Goal: Check status: Check status

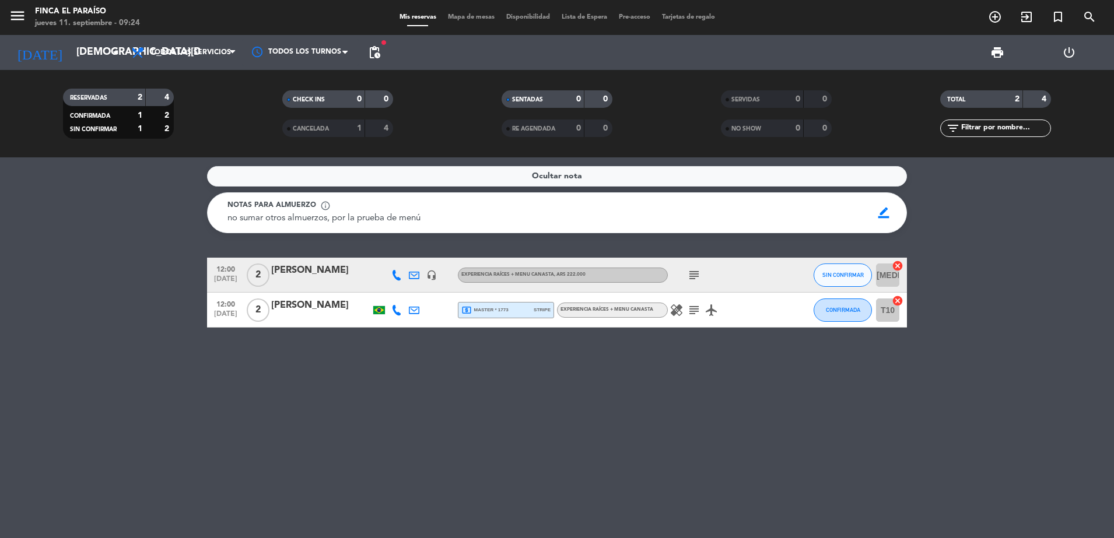
click at [676, 309] on icon "healing" at bounding box center [676, 310] width 14 height 14
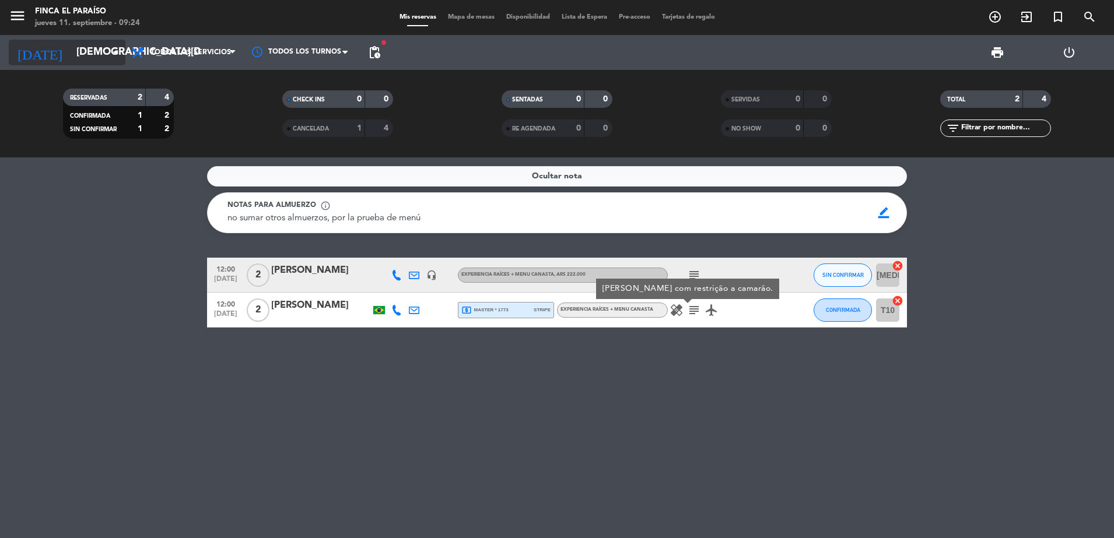
click at [110, 51] on icon "arrow_drop_down" at bounding box center [115, 52] width 14 height 14
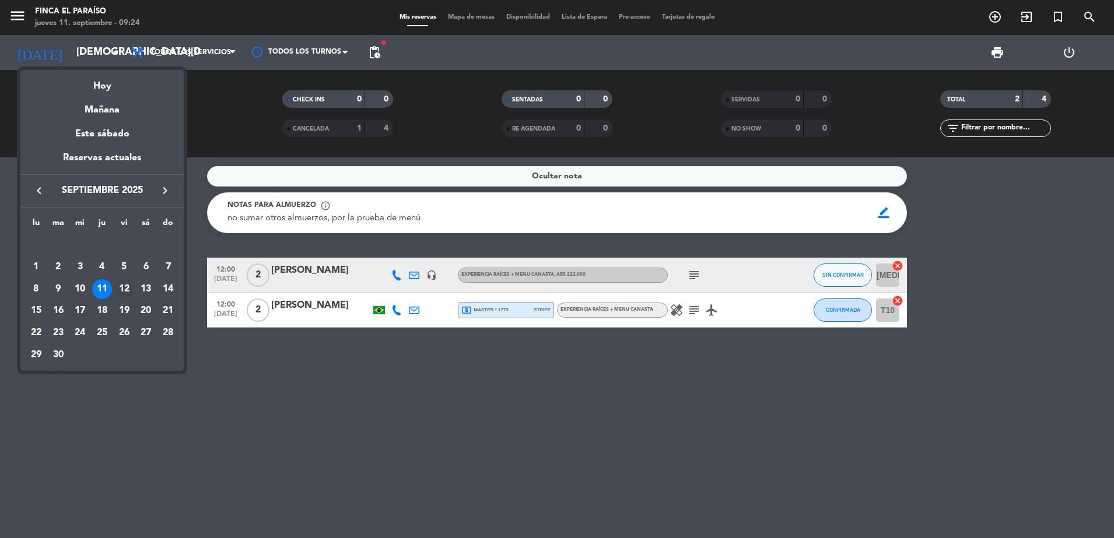
click at [120, 287] on div "12" at bounding box center [124, 289] width 20 height 20
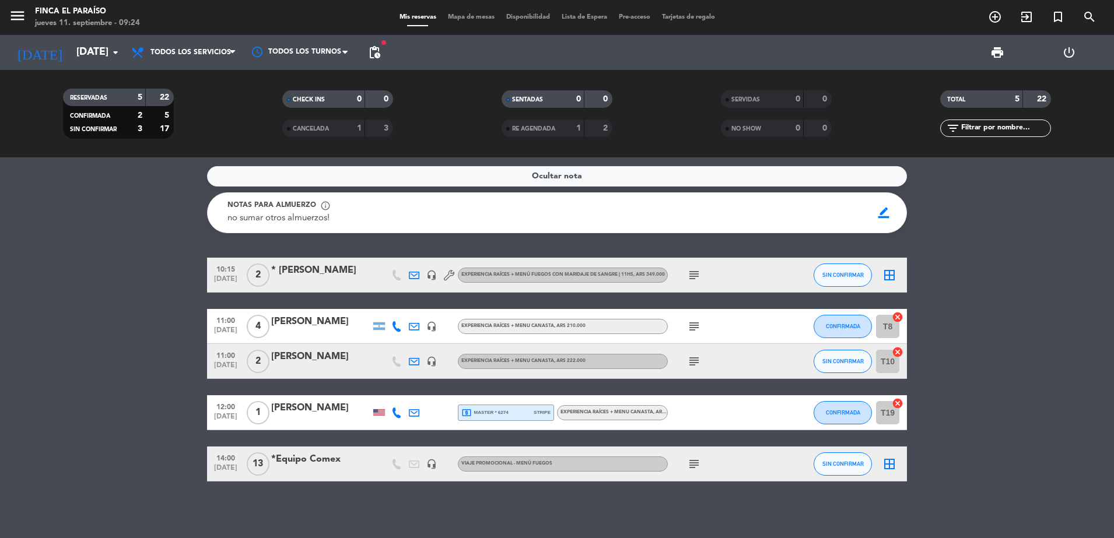
click at [291, 262] on div "10:15 [DATE] 2 * [PERSON_NAME] headset_mic EXPERIENCIA RAÍCES + MENÚ FUEGOS con…" at bounding box center [557, 275] width 700 height 35
click at [291, 266] on div "* [PERSON_NAME]" at bounding box center [320, 270] width 99 height 15
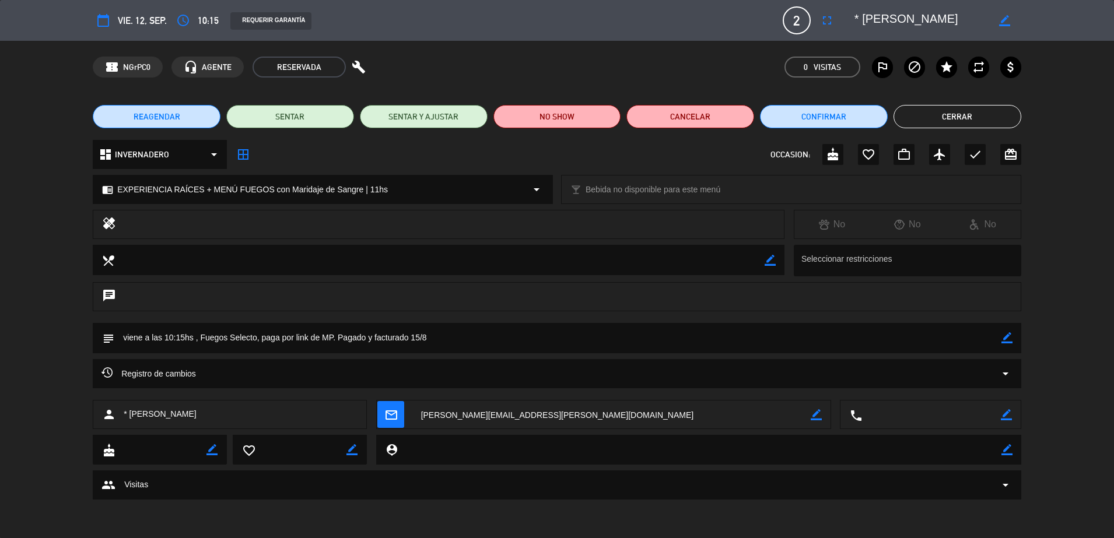
click at [963, 115] on button "Cerrar" at bounding box center [957, 116] width 128 height 23
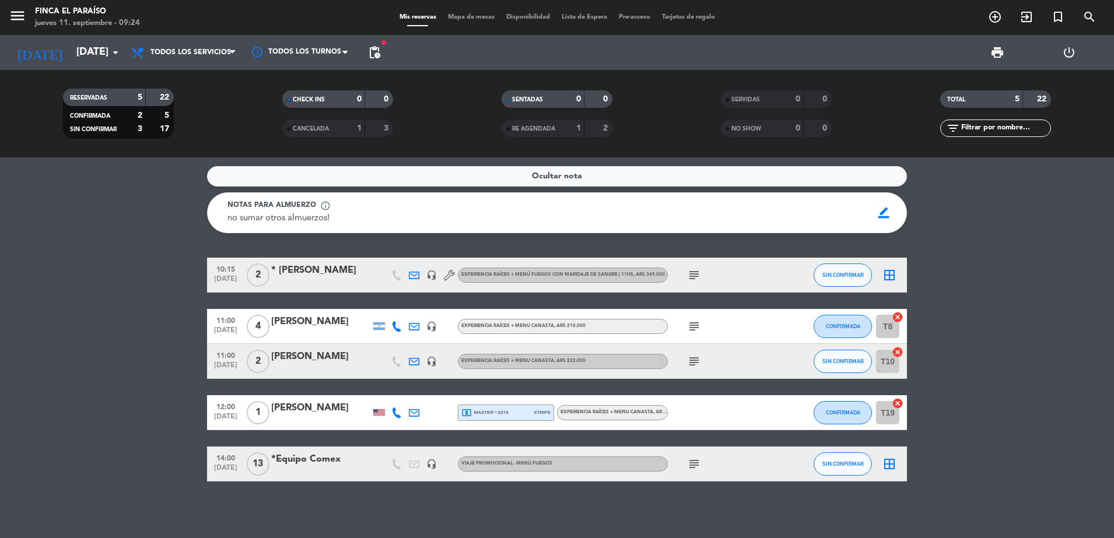
click at [636, 411] on span "EXPERIENCIA RAÍCES + MENU CANASTA , ARS 210.000" at bounding box center [622, 412] width 124 height 5
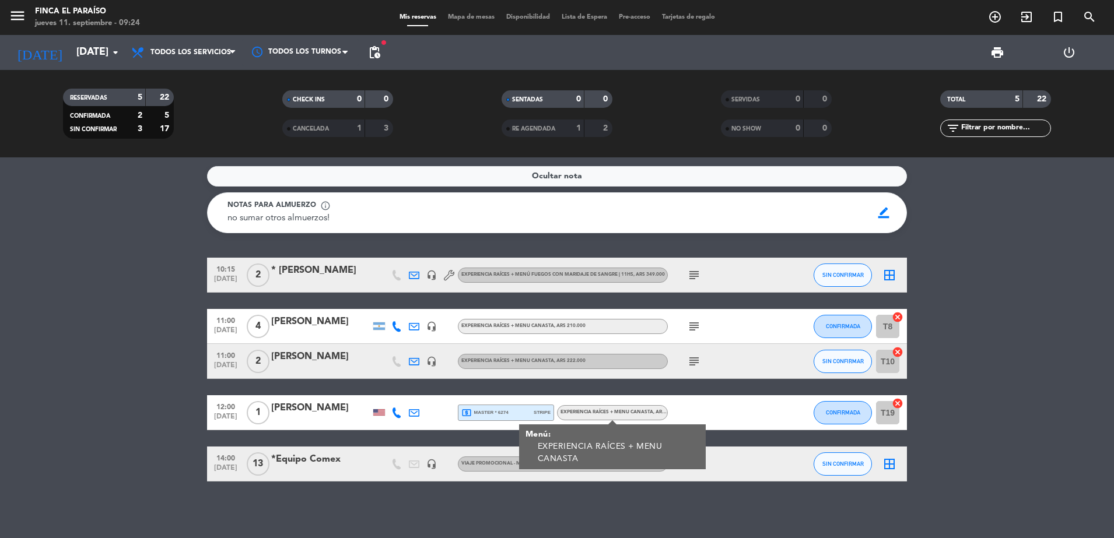
click at [731, 388] on div "10:15 [DATE] 2 * [PERSON_NAME] headset_mic EXPERIENCIA RAÍCES + MENÚ FUEGOS con…" at bounding box center [557, 370] width 700 height 224
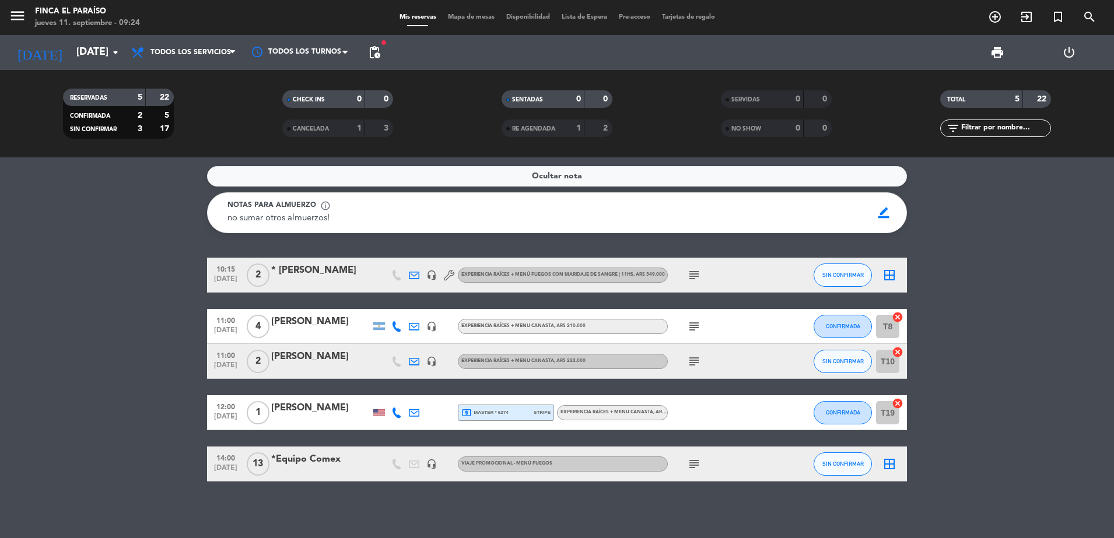
click at [567, 461] on div "Viaje promocional - Menú Fuegos" at bounding box center [563, 464] width 210 height 15
click at [318, 461] on div "*Equipo Comex" at bounding box center [320, 459] width 99 height 15
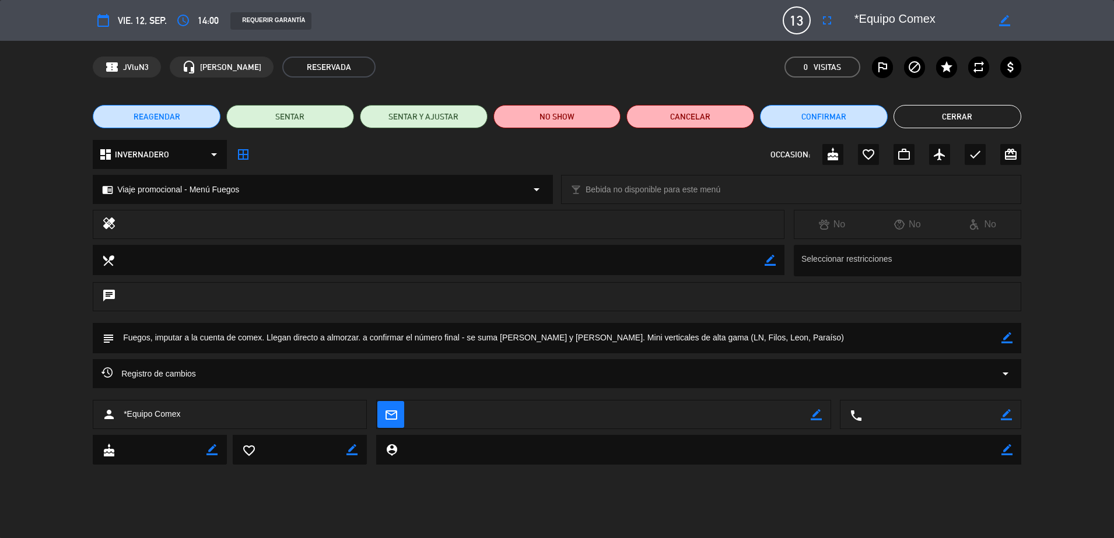
click at [931, 117] on button "Cerrar" at bounding box center [957, 116] width 128 height 23
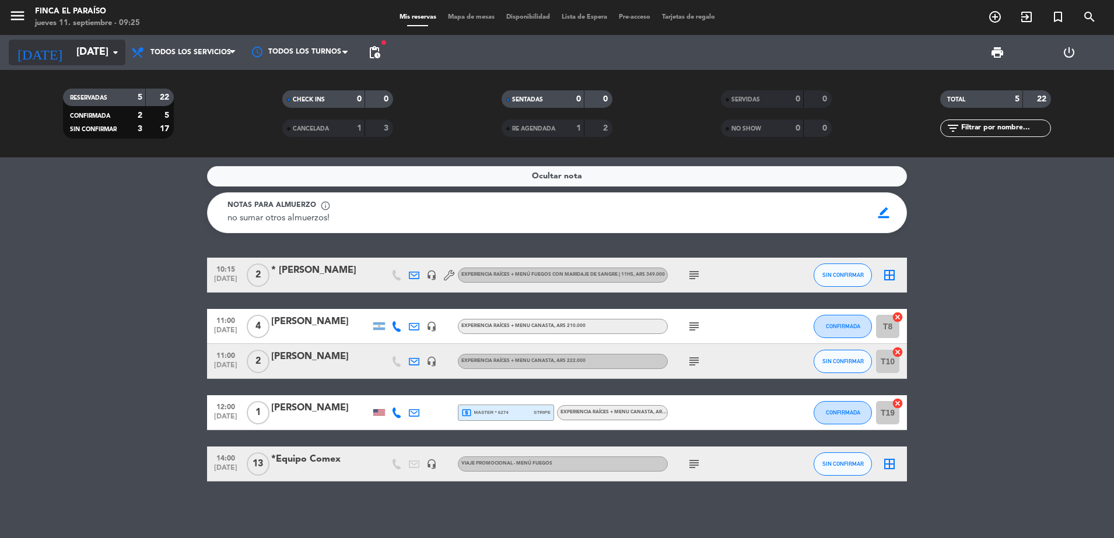
click at [102, 49] on input "[DATE]" at bounding box center [138, 52] width 135 height 23
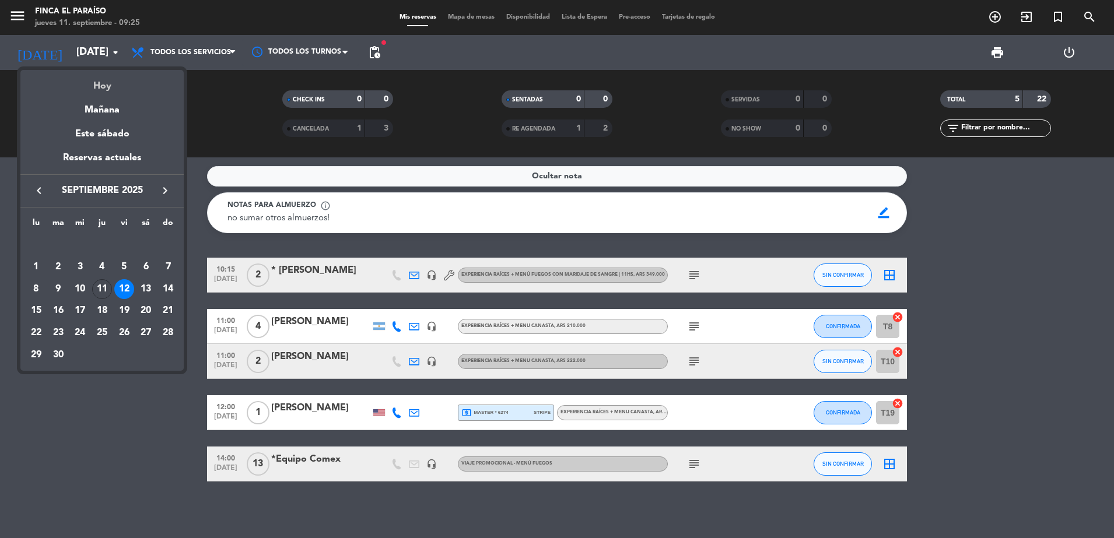
click at [104, 76] on div "Hoy" at bounding box center [101, 82] width 163 height 24
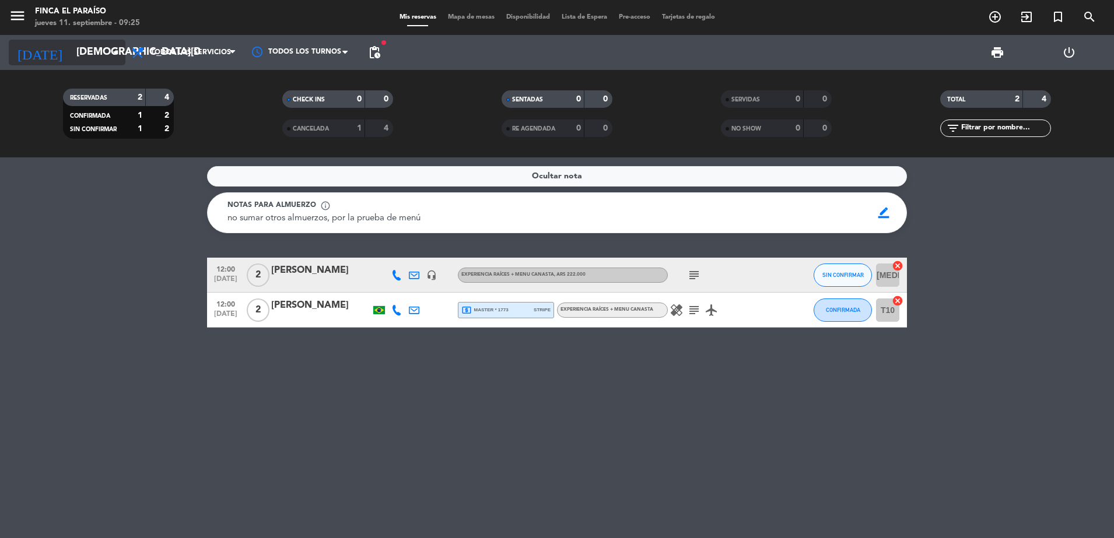
click at [80, 55] on input "[DEMOGRAPHIC_DATA][DATE]" at bounding box center [138, 52] width 135 height 23
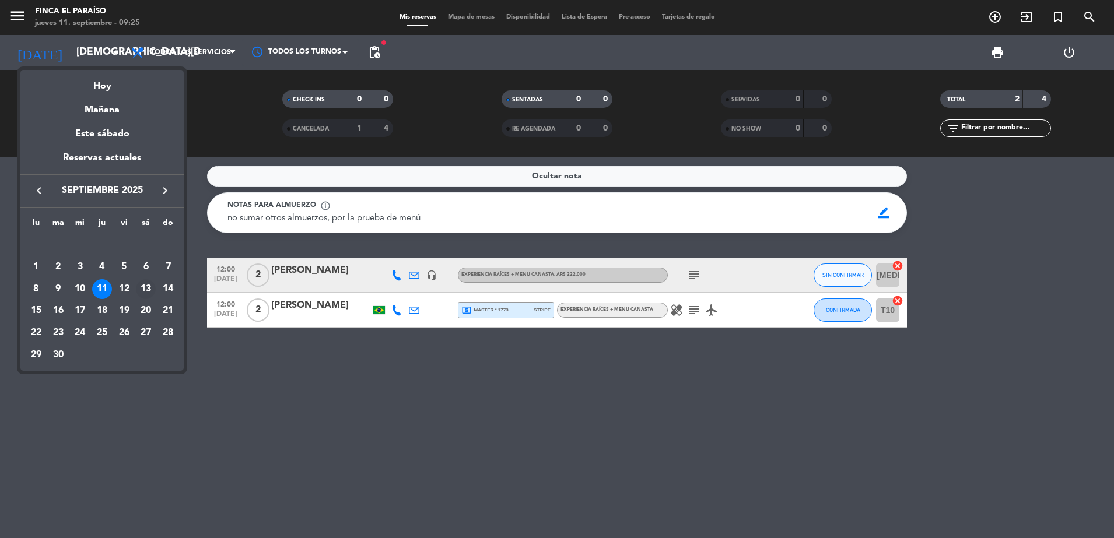
click at [147, 287] on div "13" at bounding box center [146, 289] width 20 height 20
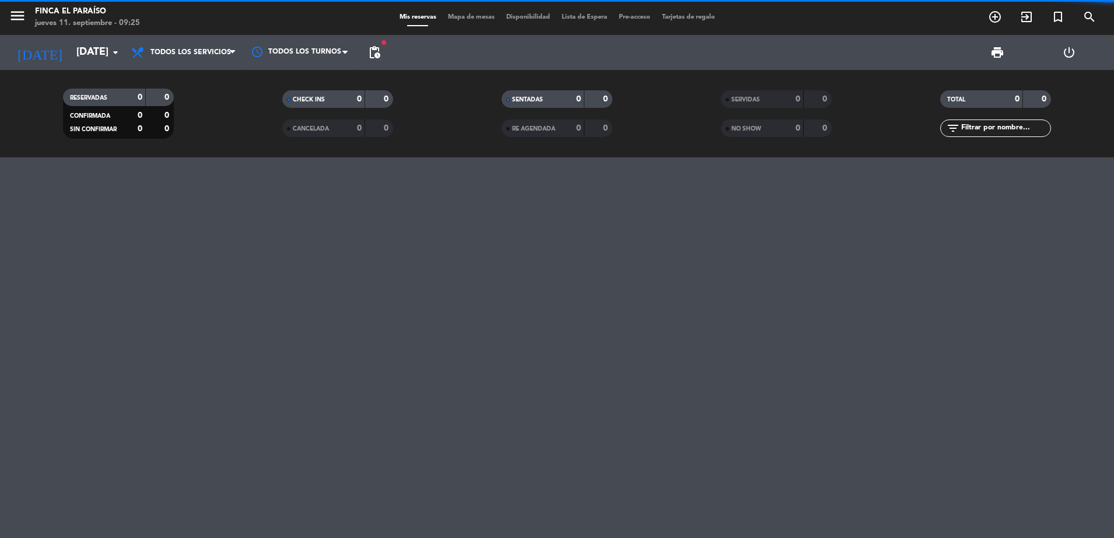
click at [104, 67] on div "[DATE] [DATE] arrow_drop_down" at bounding box center [67, 52] width 117 height 35
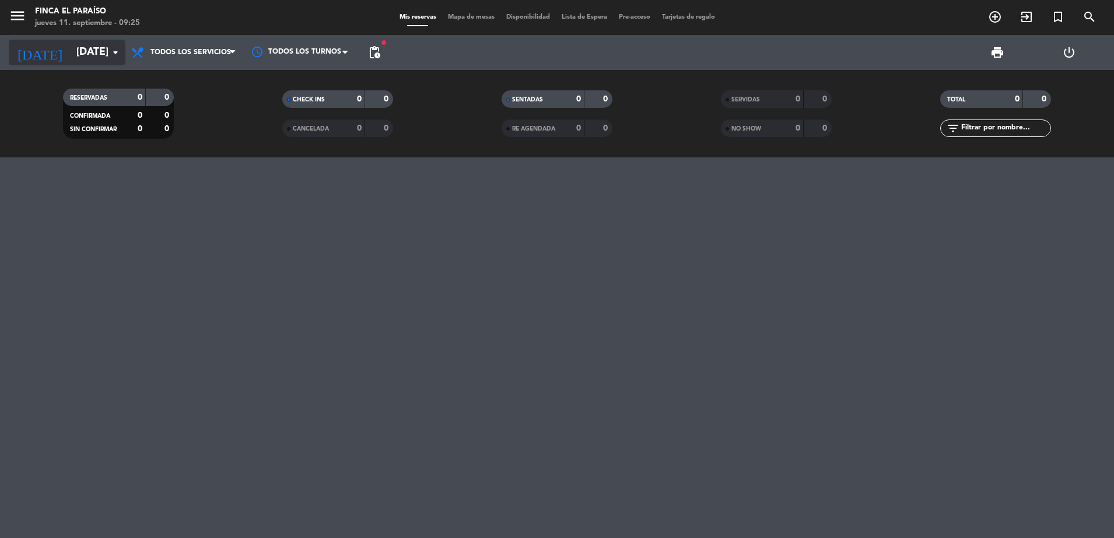
click at [92, 50] on input "[DATE]" at bounding box center [138, 52] width 135 height 23
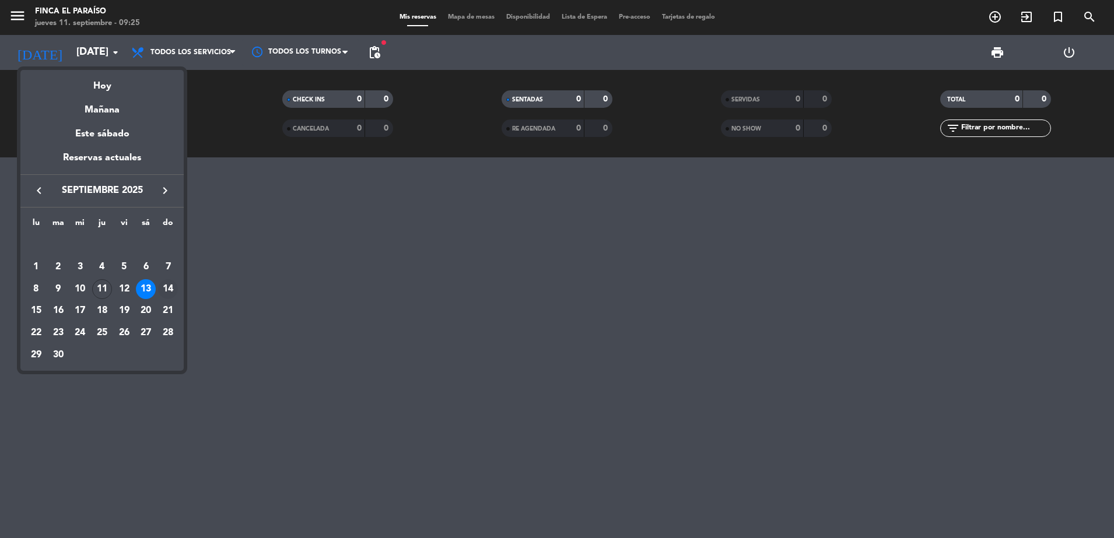
click at [170, 293] on div "14" at bounding box center [168, 289] width 20 height 20
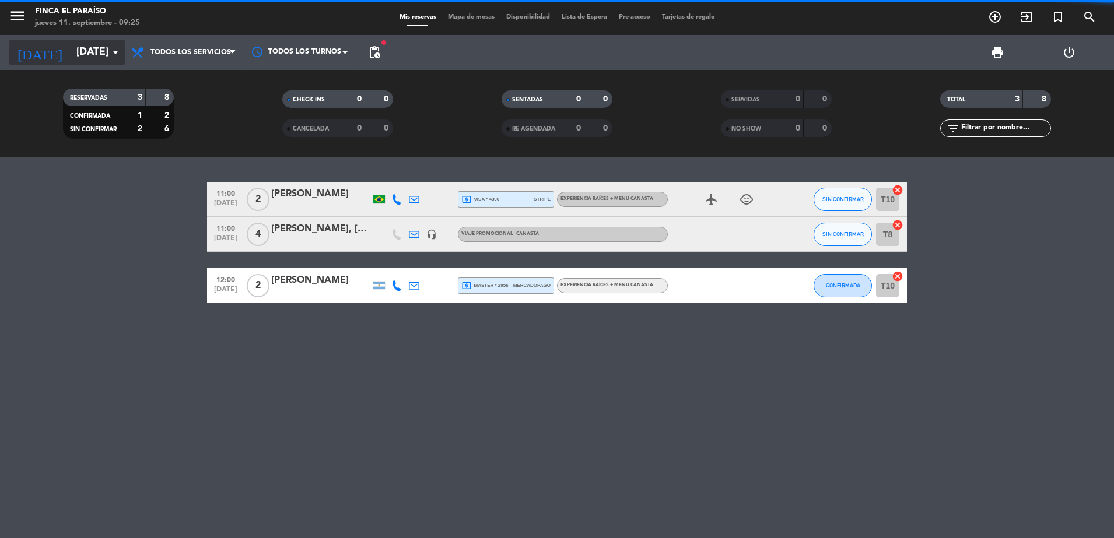
click at [99, 58] on input "[DATE]" at bounding box center [138, 52] width 135 height 23
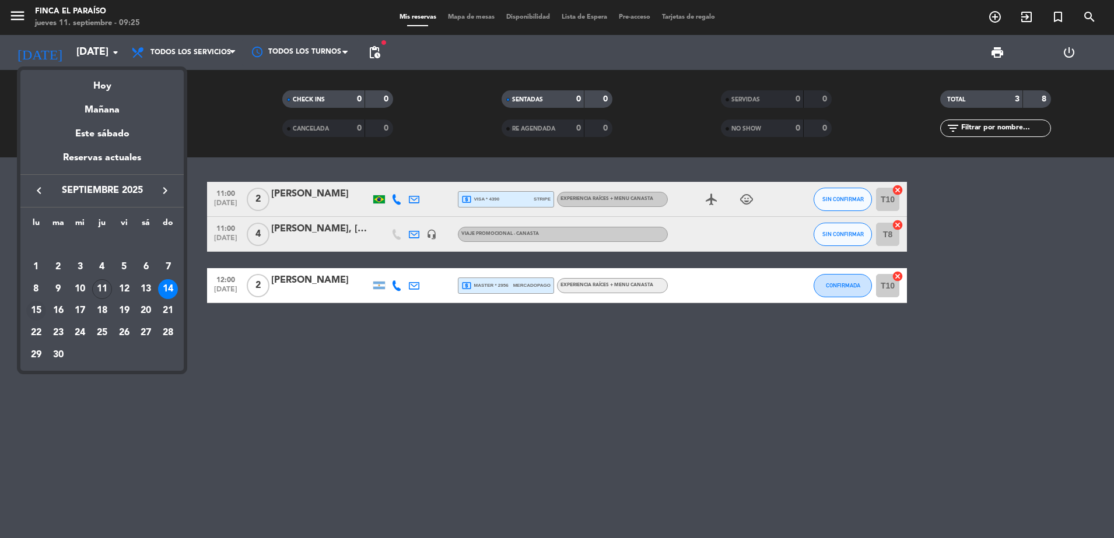
click at [41, 312] on div "15" at bounding box center [36, 311] width 20 height 20
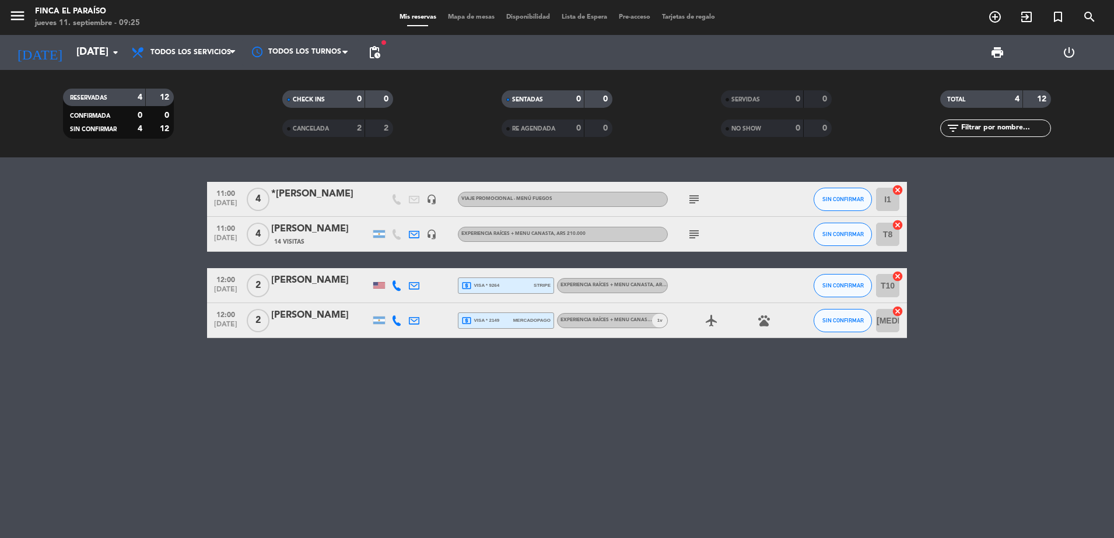
click at [315, 191] on div "*[PERSON_NAME]" at bounding box center [320, 194] width 99 height 15
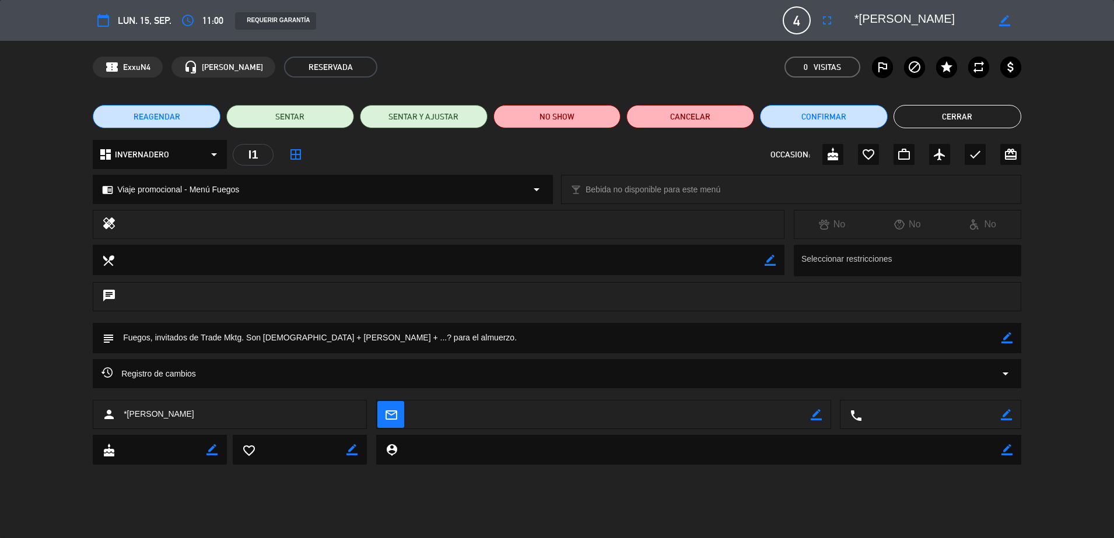
click at [940, 111] on button "Cerrar" at bounding box center [957, 116] width 128 height 23
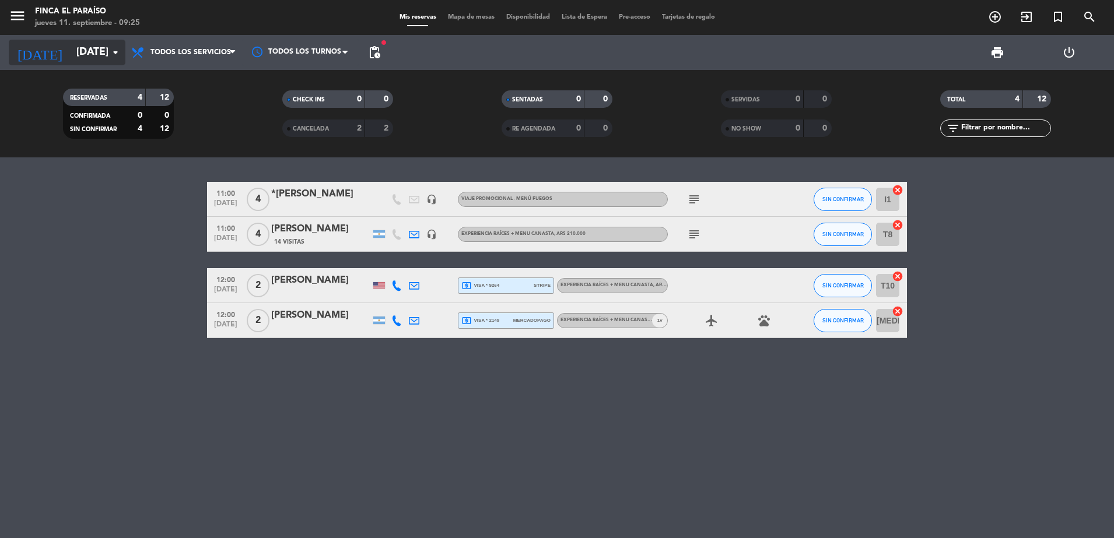
click at [101, 65] on div "[DATE] [DATE] arrow_drop_down" at bounding box center [67, 53] width 117 height 26
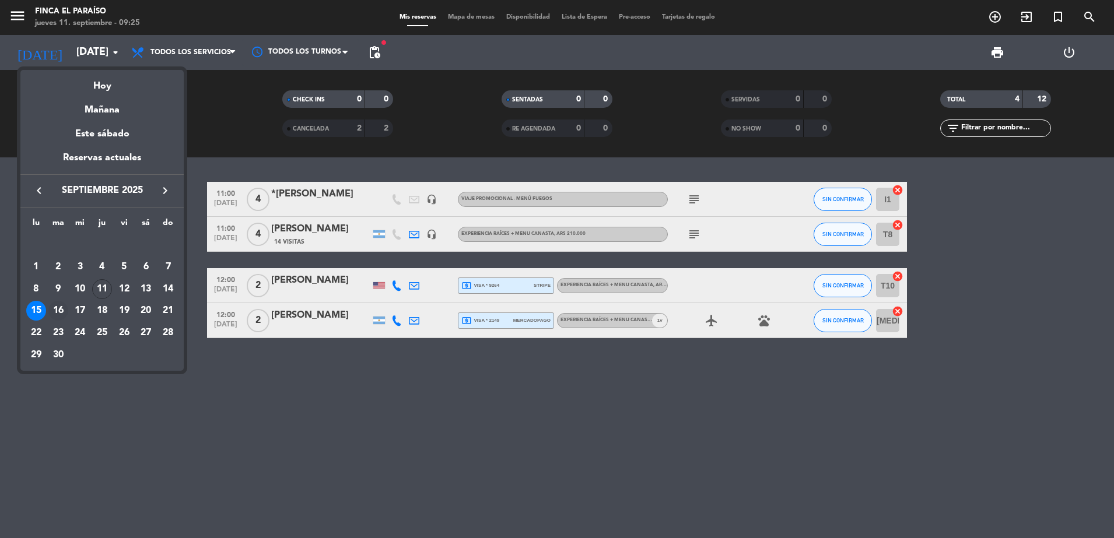
click at [52, 306] on div "16" at bounding box center [58, 311] width 20 height 20
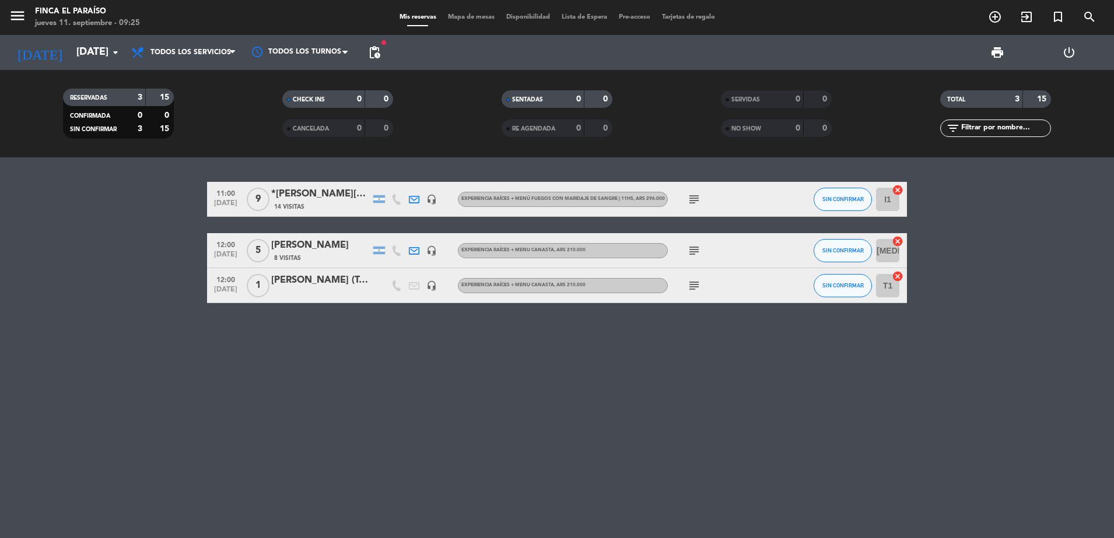
click at [314, 206] on div "14 Visitas" at bounding box center [320, 207] width 99 height 10
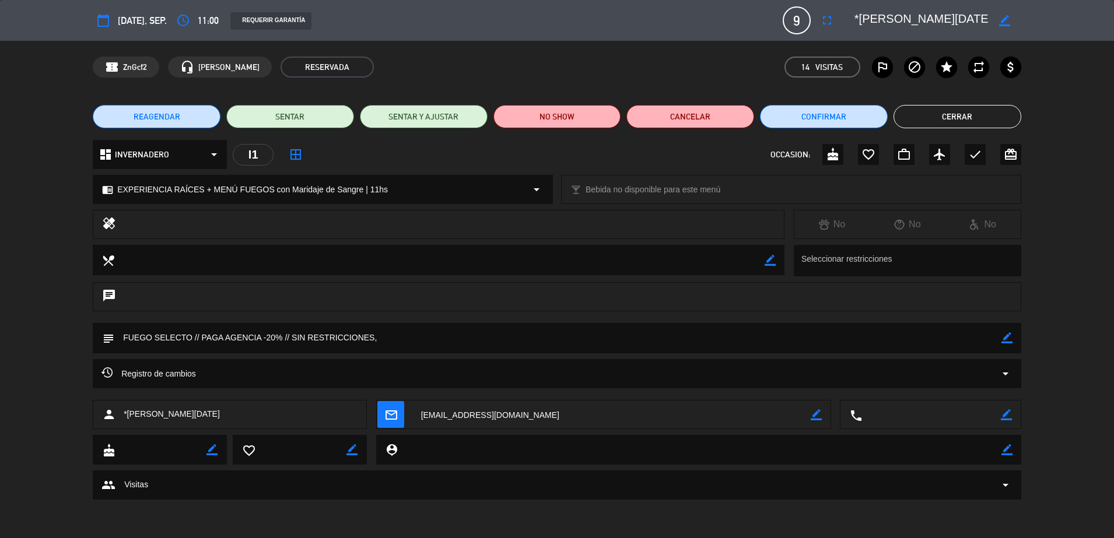
click at [948, 117] on button "Cerrar" at bounding box center [957, 116] width 128 height 23
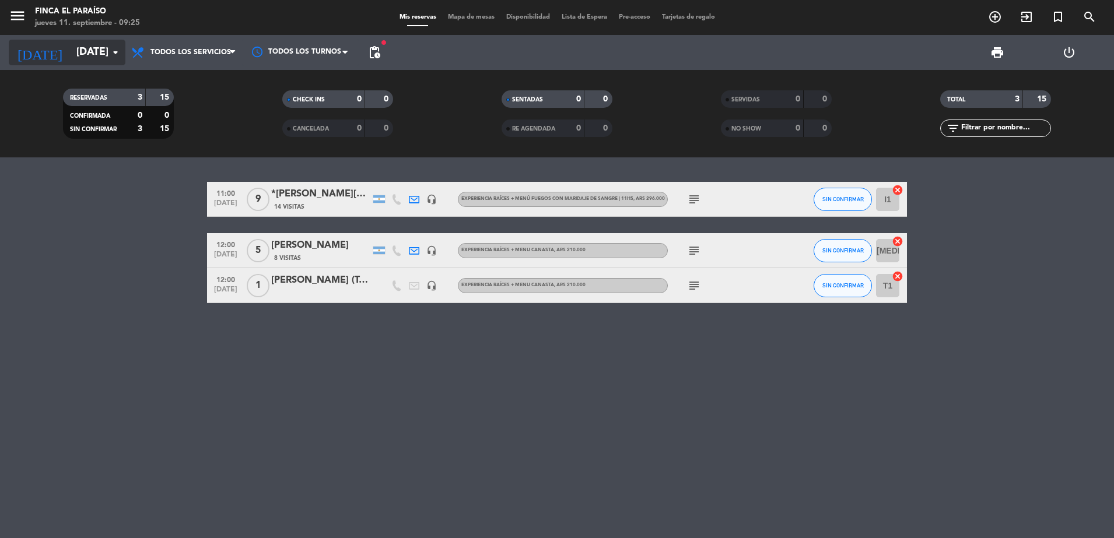
click at [86, 52] on input "[DATE]" at bounding box center [138, 52] width 135 height 23
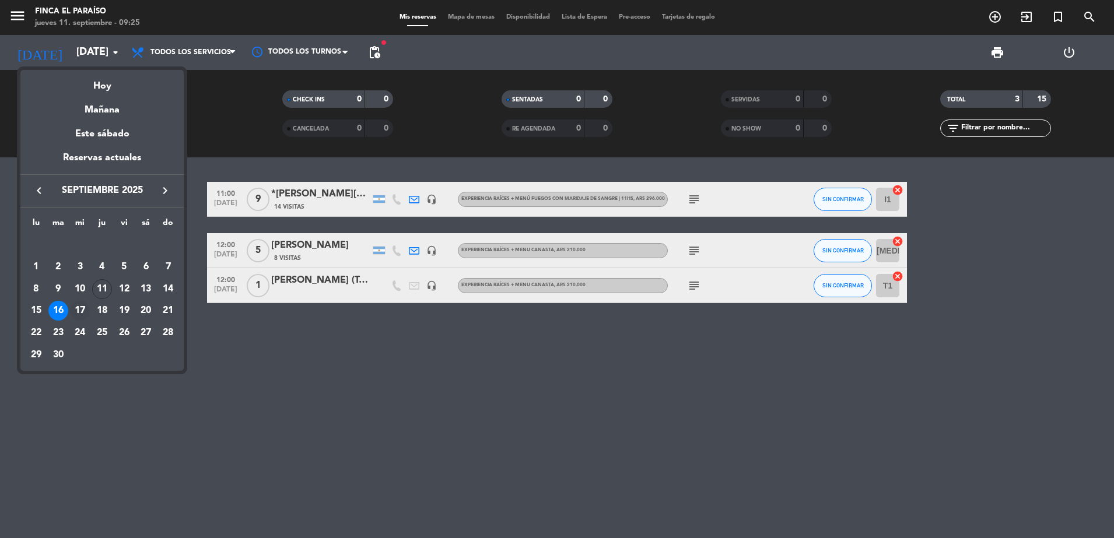
click at [83, 313] on div "17" at bounding box center [80, 311] width 20 height 20
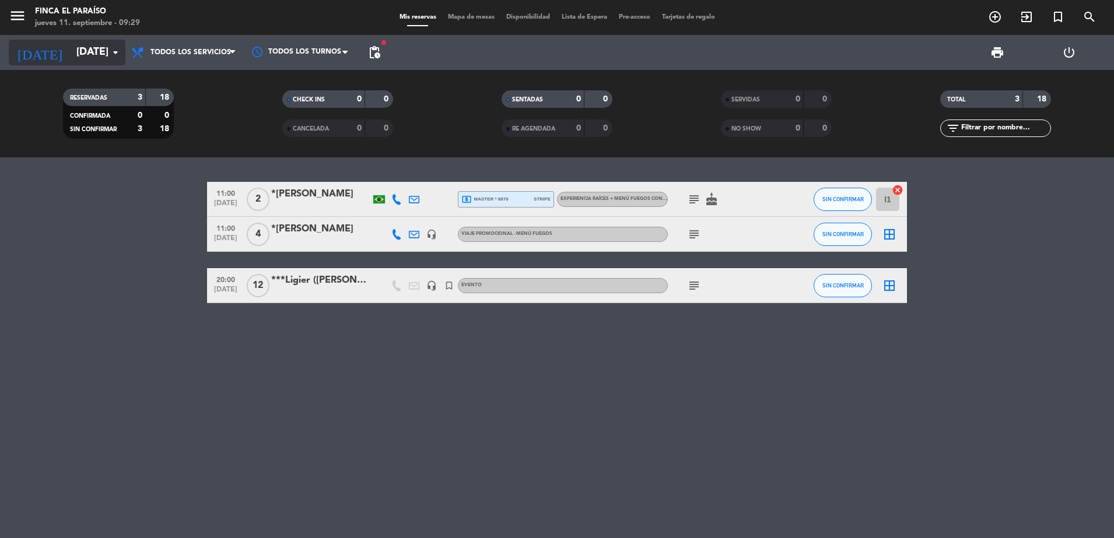
click at [72, 45] on input "[DATE]" at bounding box center [138, 52] width 135 height 23
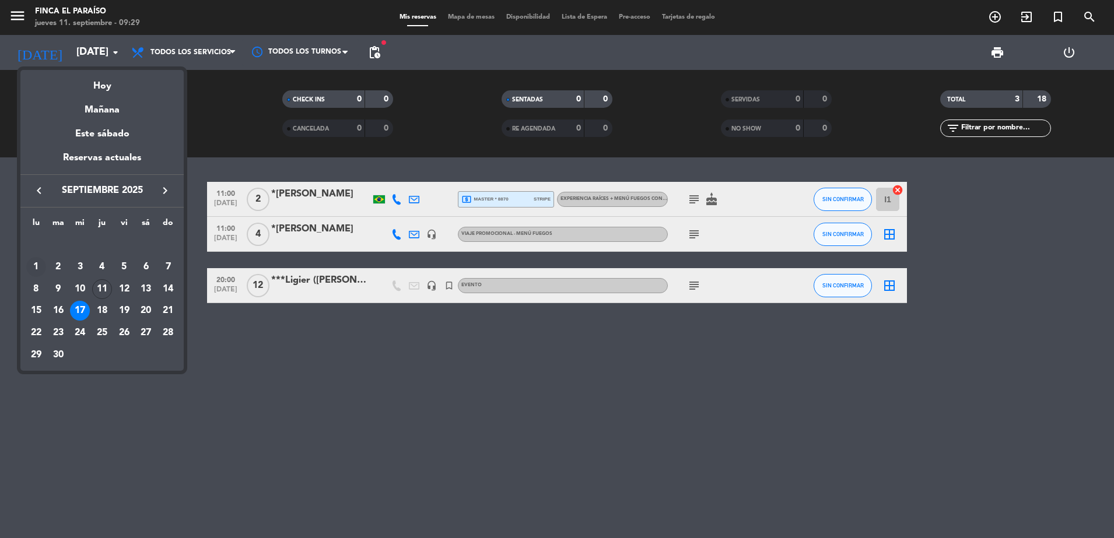
click at [31, 268] on div "1" at bounding box center [36, 267] width 20 height 20
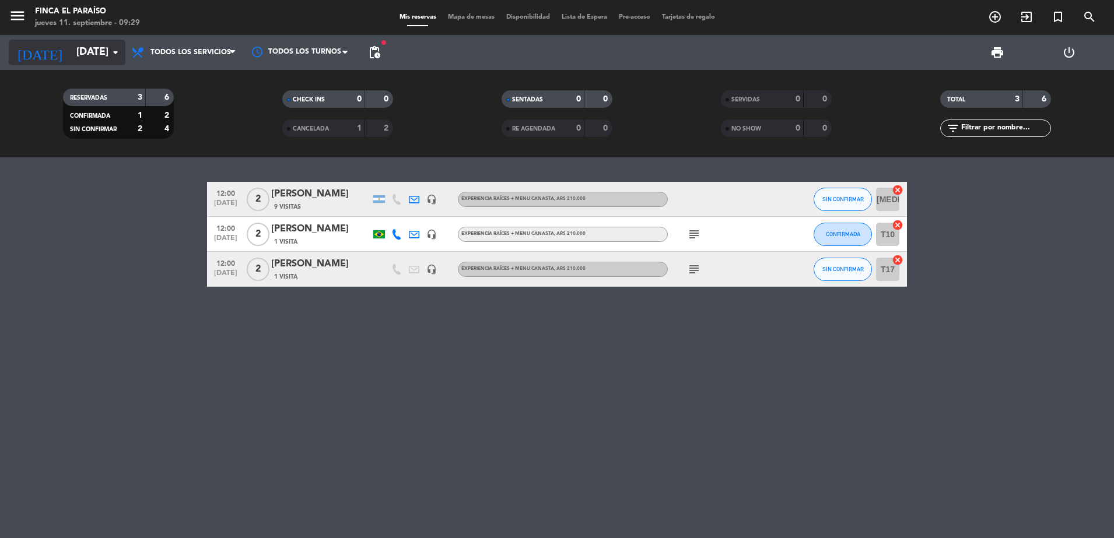
click at [72, 59] on input "[DATE]" at bounding box center [138, 52] width 135 height 23
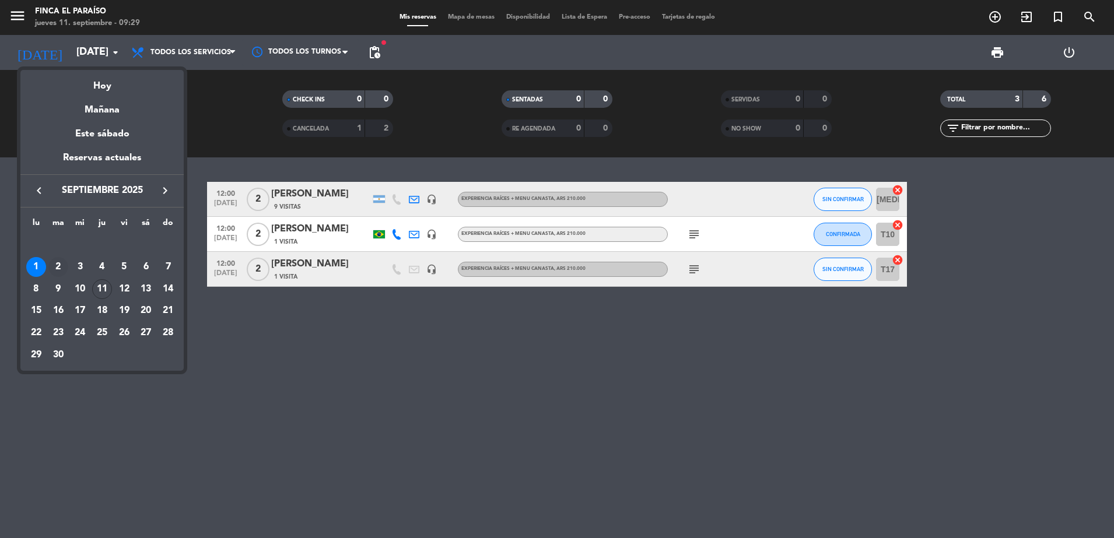
click at [58, 265] on div "2" at bounding box center [58, 267] width 20 height 20
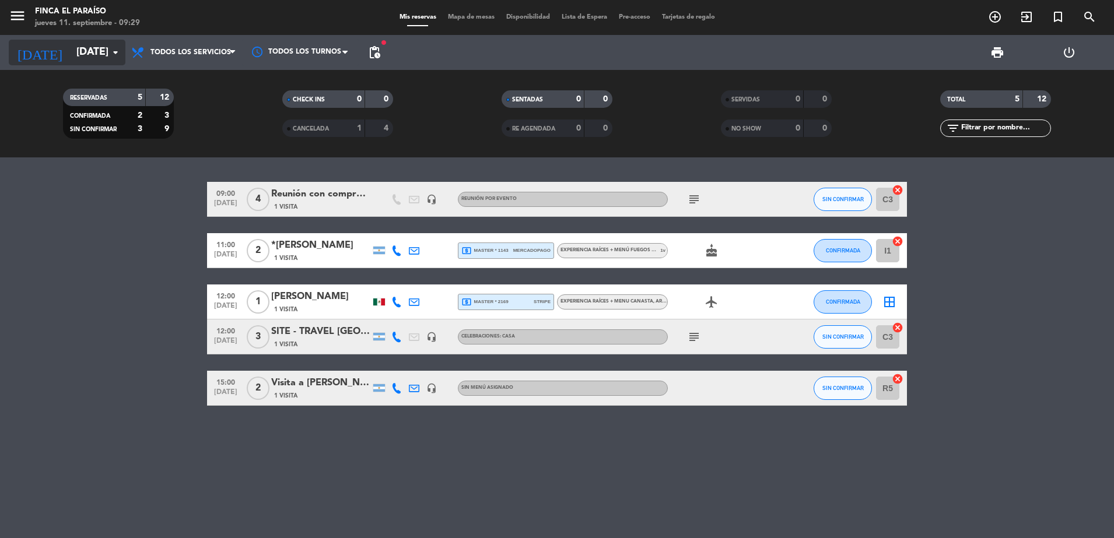
click at [98, 46] on input "[DATE]" at bounding box center [138, 52] width 135 height 23
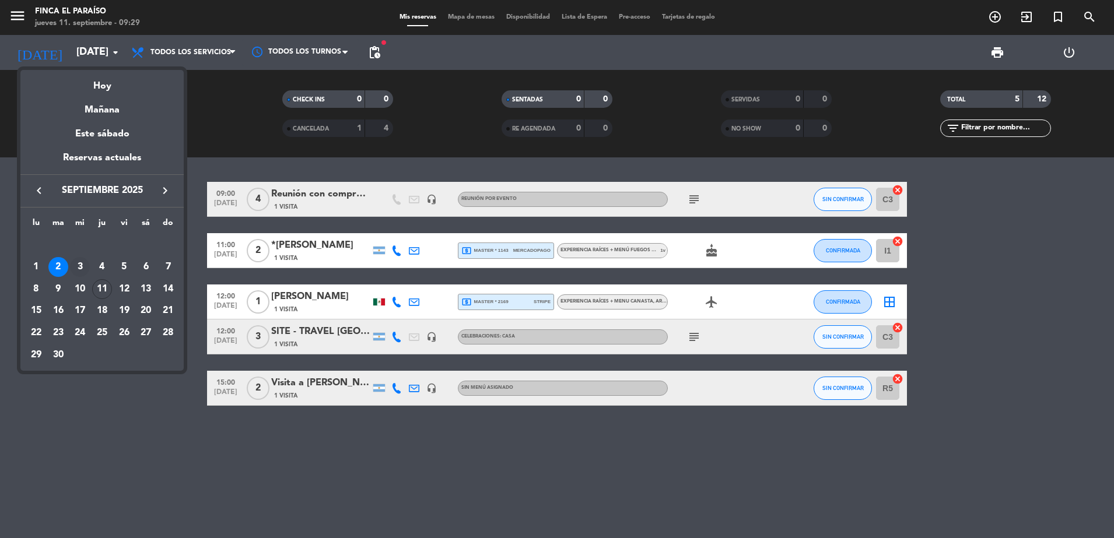
click at [85, 264] on div "3" at bounding box center [80, 267] width 20 height 20
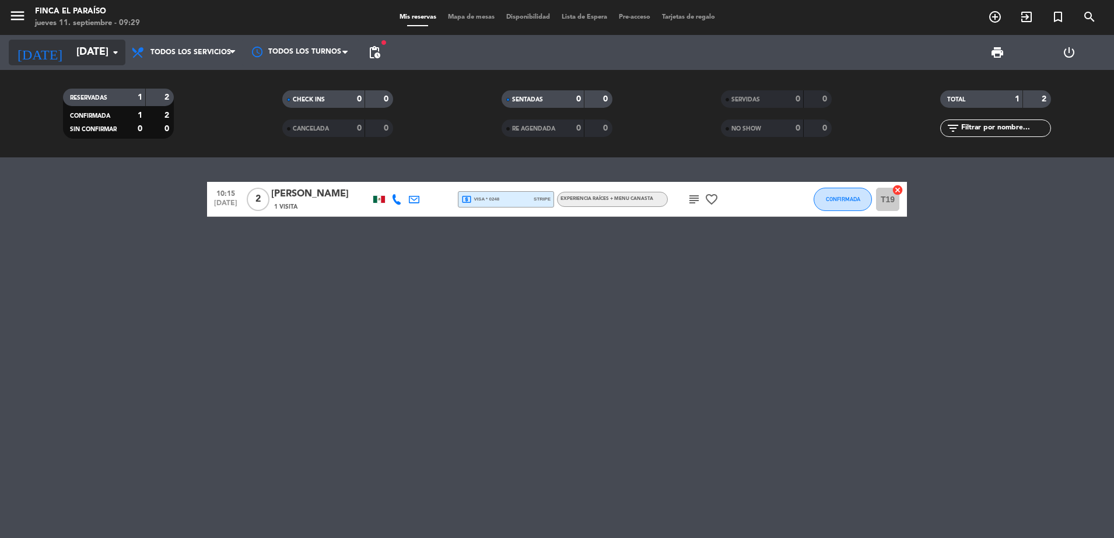
click at [75, 61] on input "[DATE]" at bounding box center [138, 52] width 135 height 23
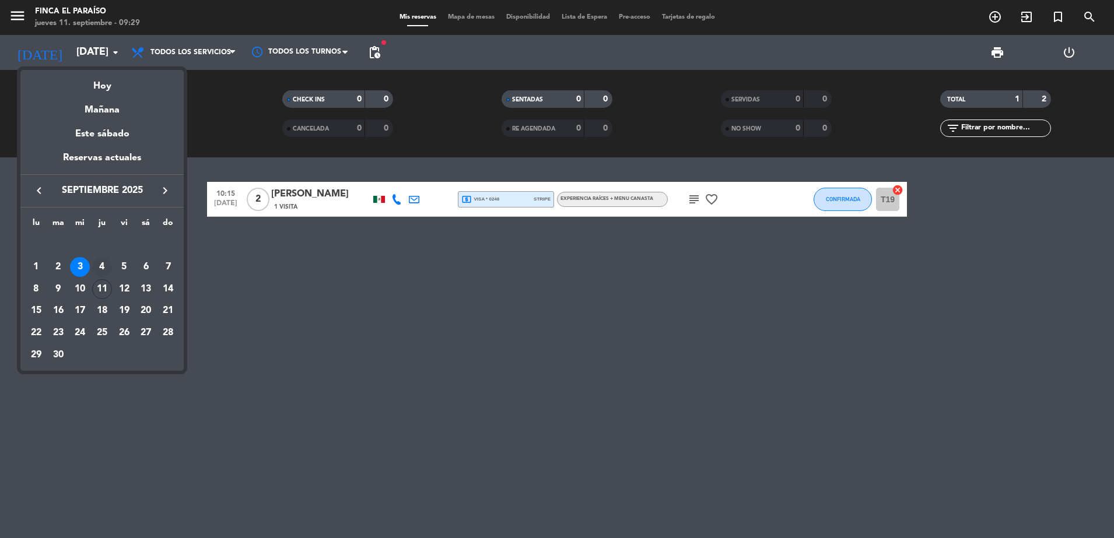
click at [107, 267] on div "4" at bounding box center [102, 267] width 20 height 20
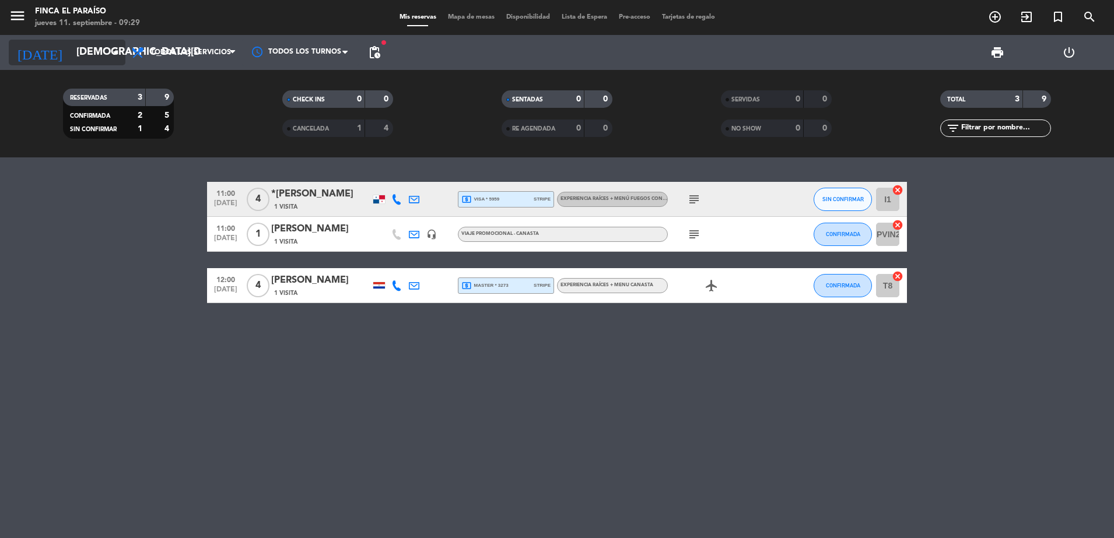
click at [74, 57] on input "[DEMOGRAPHIC_DATA][DATE]" at bounding box center [138, 52] width 135 height 23
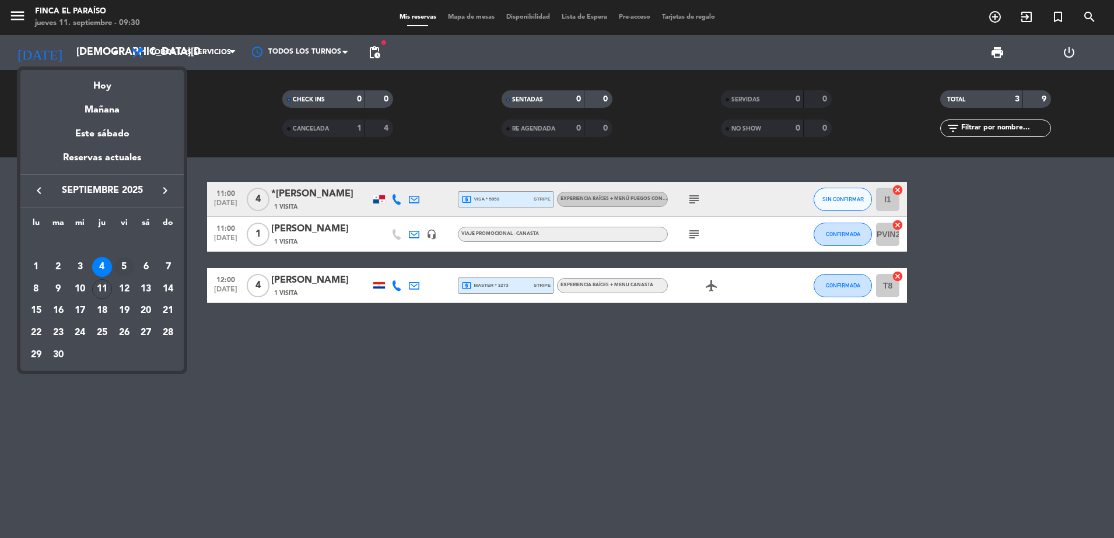
click at [122, 264] on div "5" at bounding box center [124, 267] width 20 height 20
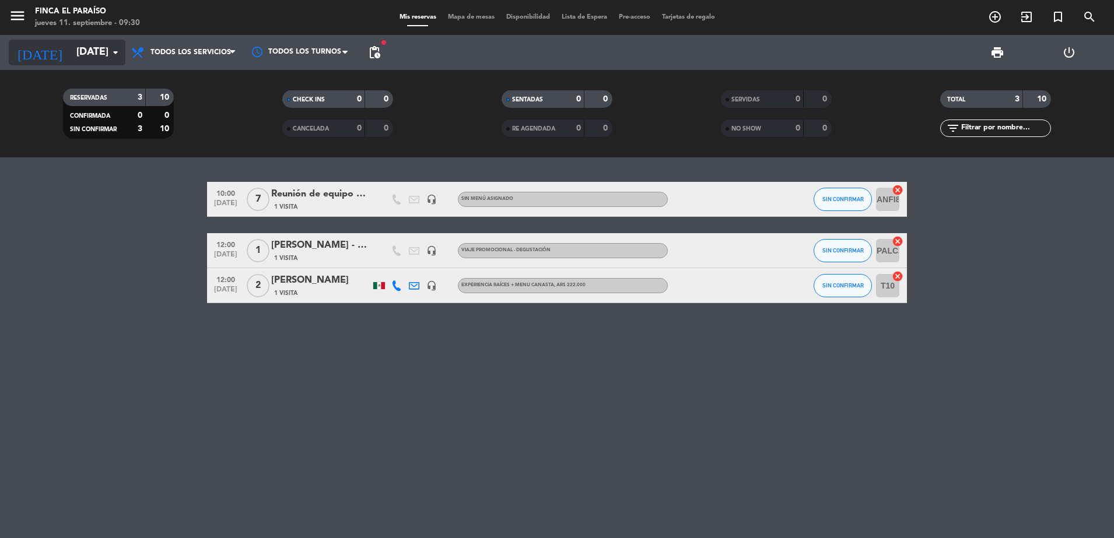
click at [93, 44] on input "[DATE]" at bounding box center [138, 52] width 135 height 23
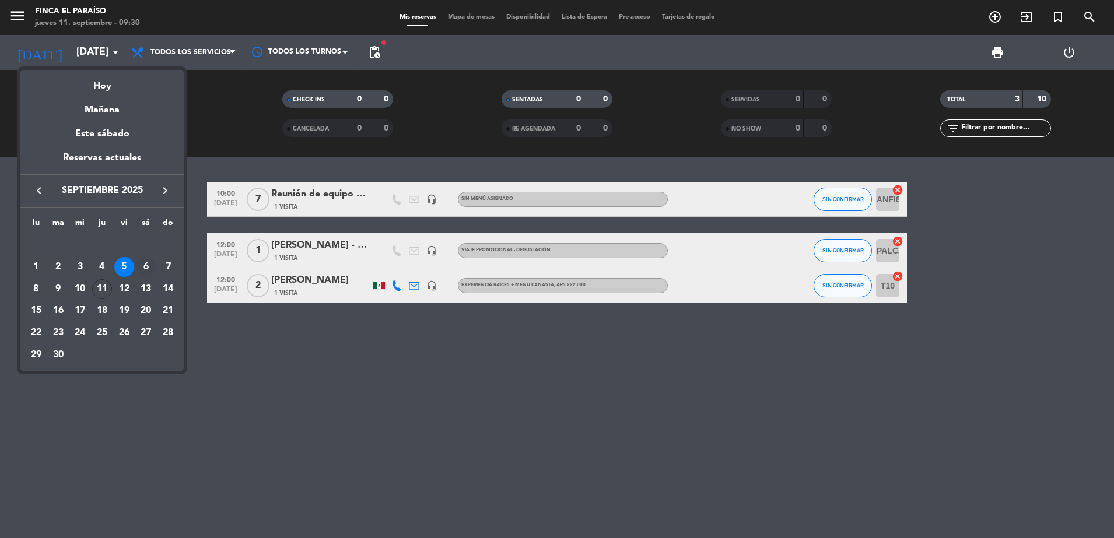
click at [150, 269] on div "6" at bounding box center [146, 267] width 20 height 20
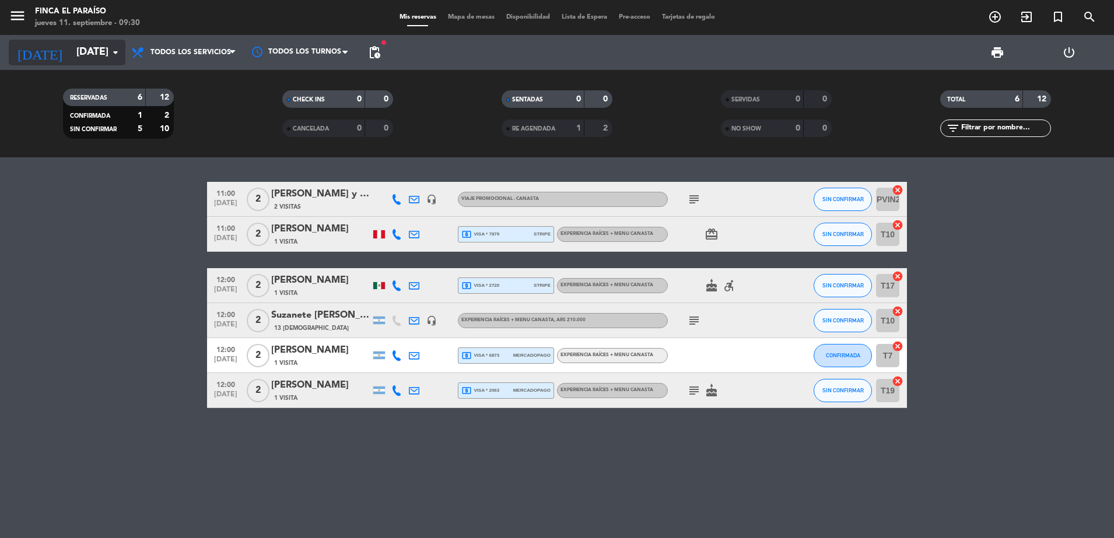
click at [111, 53] on icon "arrow_drop_down" at bounding box center [115, 52] width 14 height 14
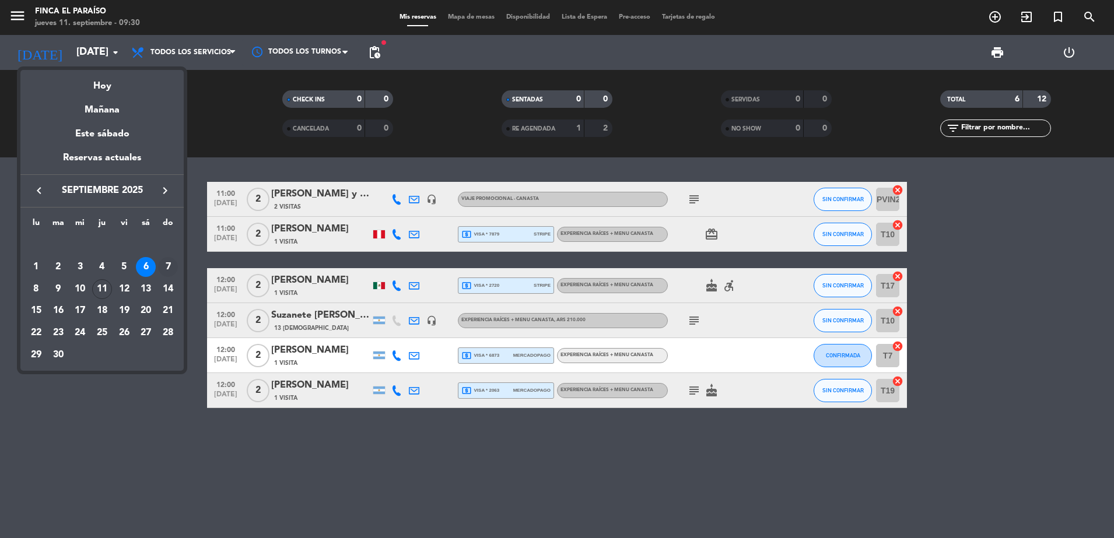
click at [171, 267] on div "7" at bounding box center [168, 267] width 20 height 20
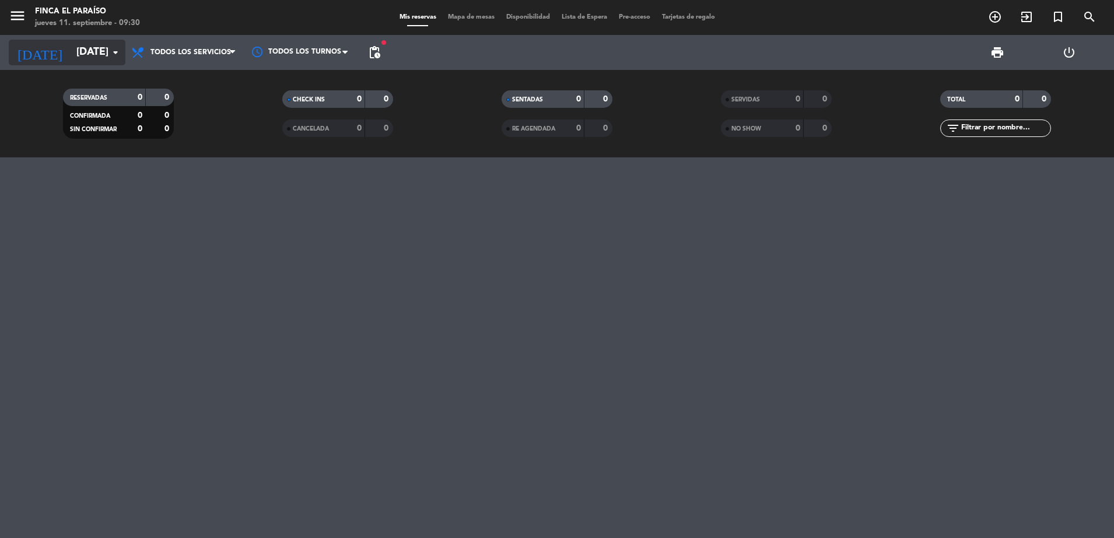
click at [99, 62] on input "[DATE]" at bounding box center [138, 52] width 135 height 23
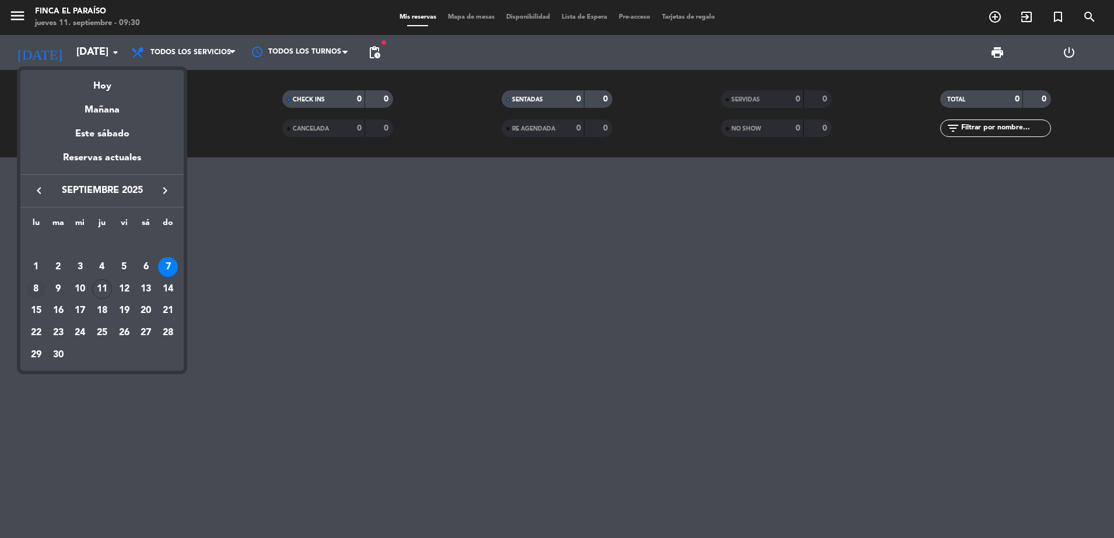
click at [34, 283] on div "8" at bounding box center [36, 289] width 20 height 20
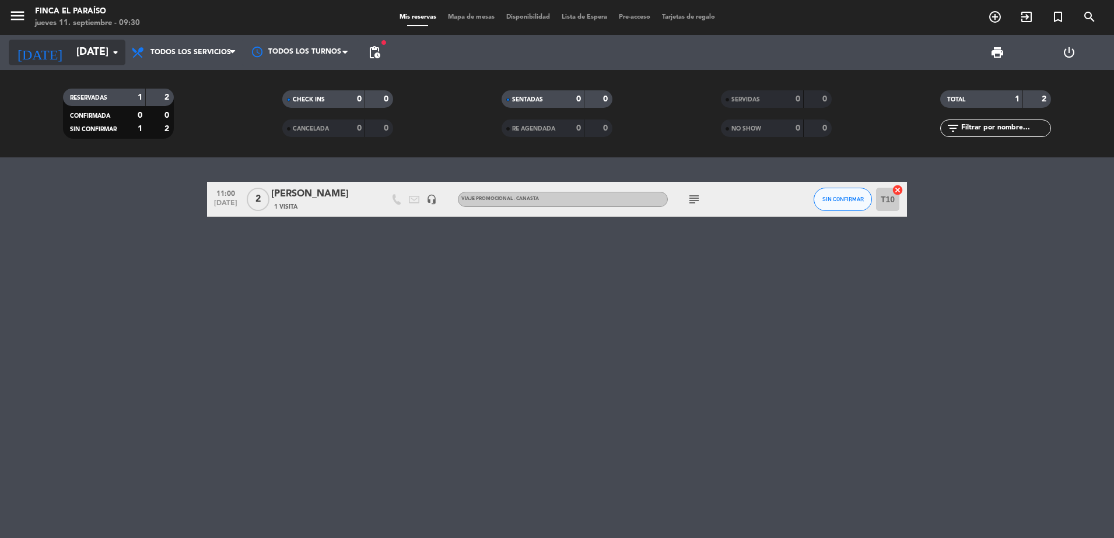
click at [72, 59] on input "[DATE]" at bounding box center [138, 52] width 135 height 23
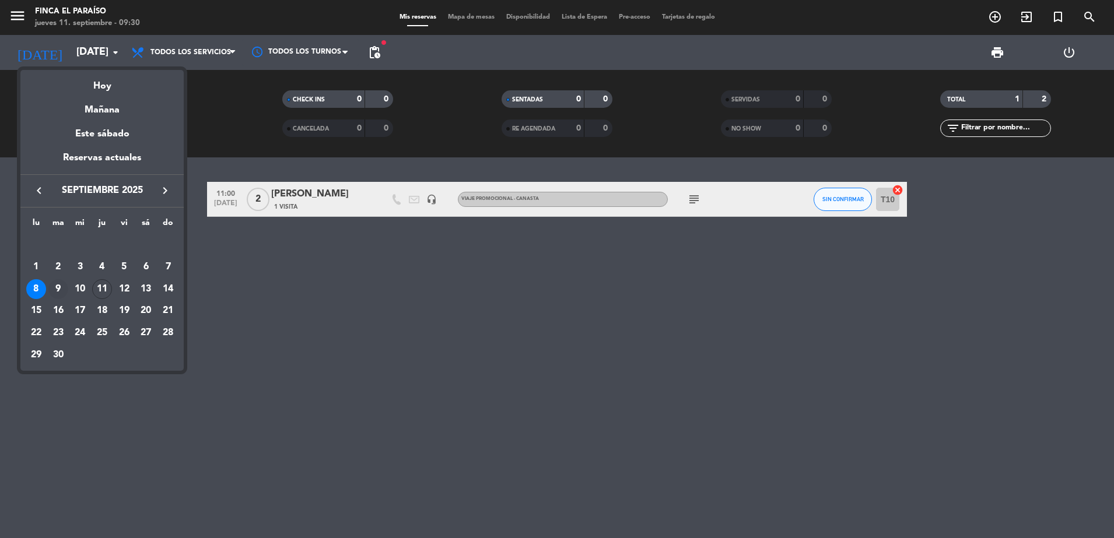
click at [57, 285] on div "9" at bounding box center [58, 289] width 20 height 20
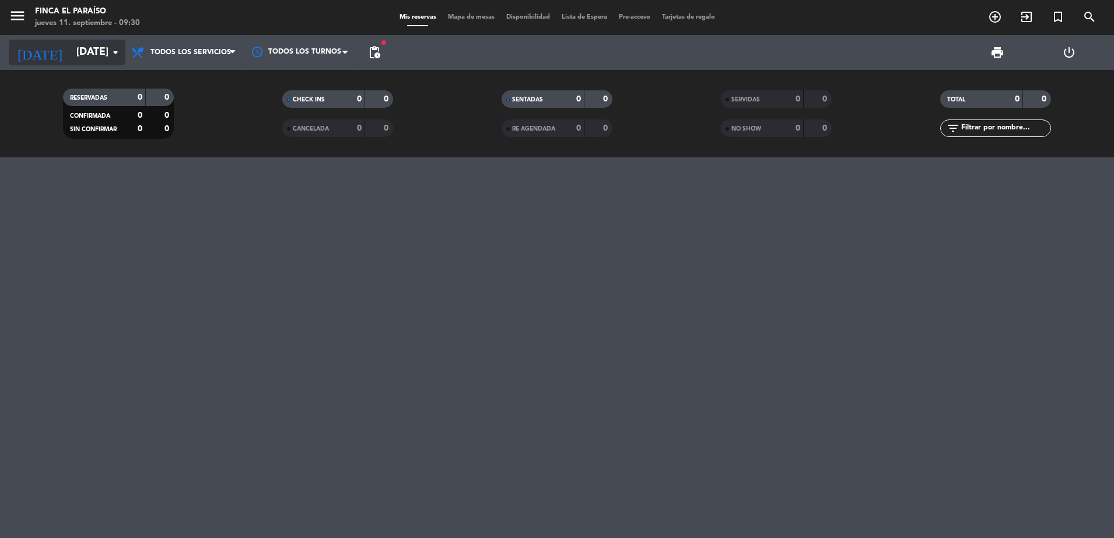
click at [81, 49] on input "[DATE]" at bounding box center [138, 52] width 135 height 23
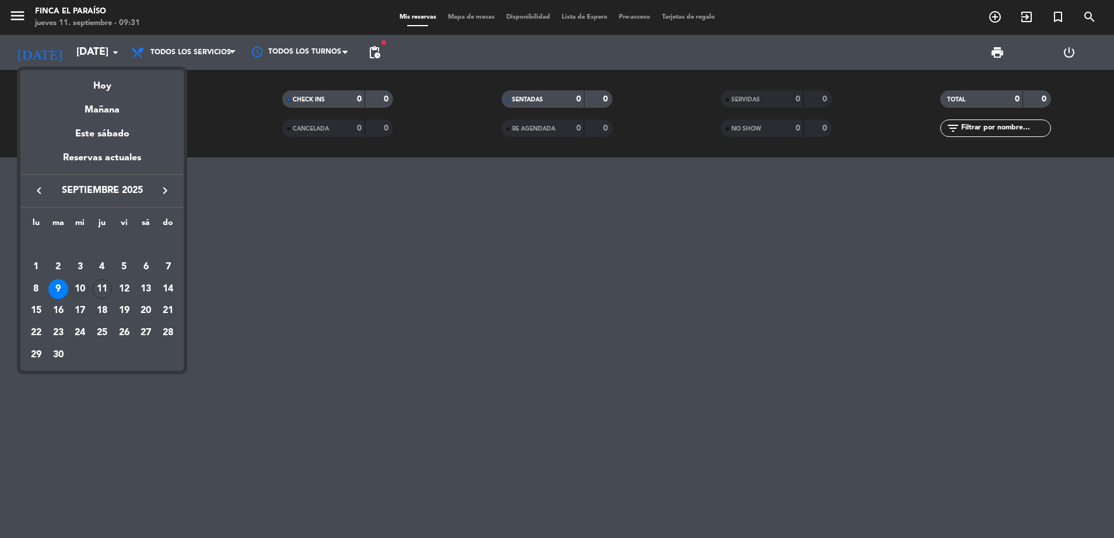
click at [75, 292] on div "10" at bounding box center [80, 289] width 20 height 20
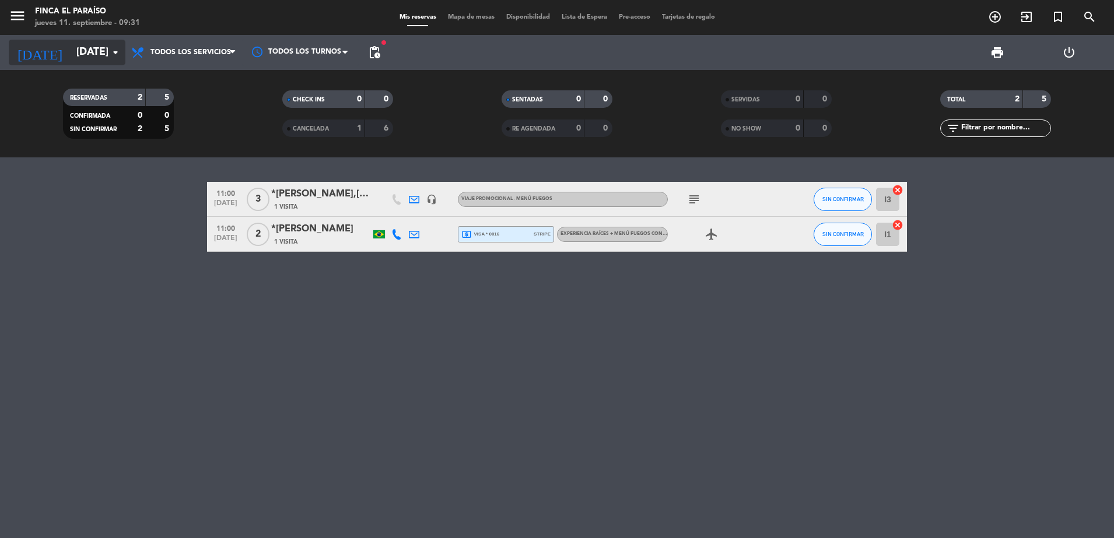
click at [91, 55] on input "[DATE]" at bounding box center [138, 52] width 135 height 23
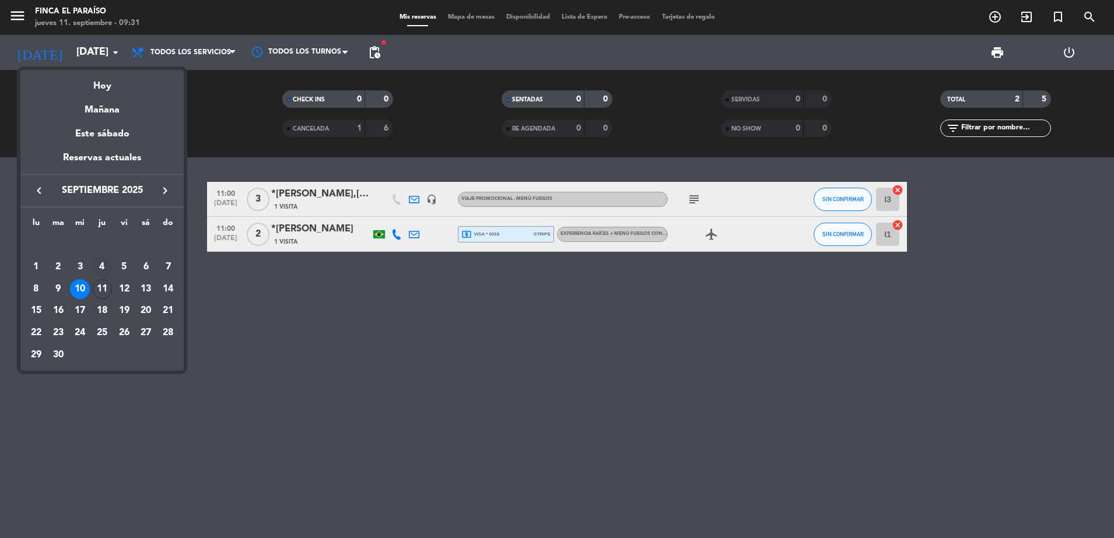
click at [103, 262] on div "4" at bounding box center [102, 267] width 20 height 20
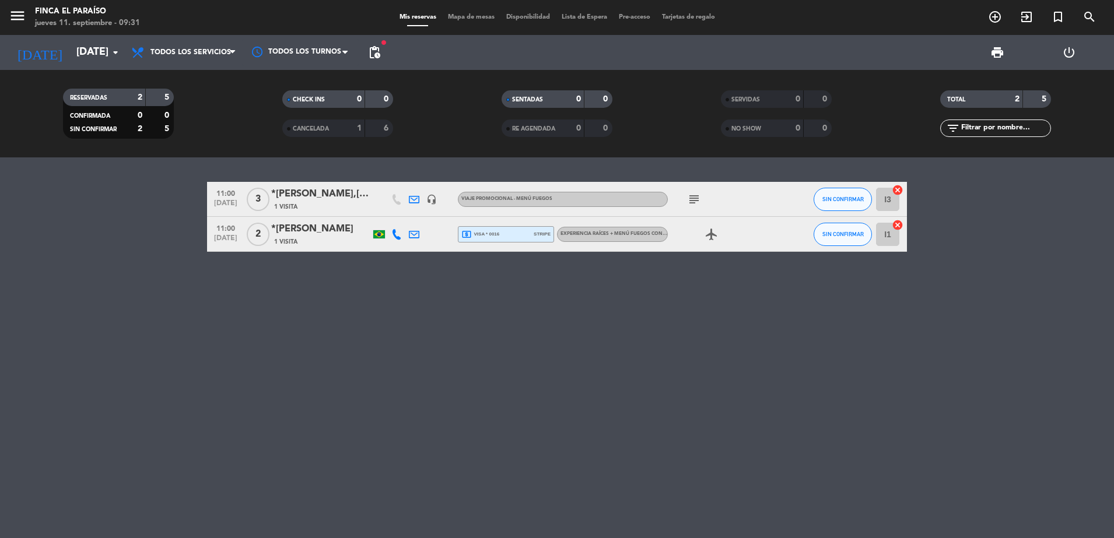
type input "[DEMOGRAPHIC_DATA][DATE]"
